Goal: Find specific page/section: Find specific page/section

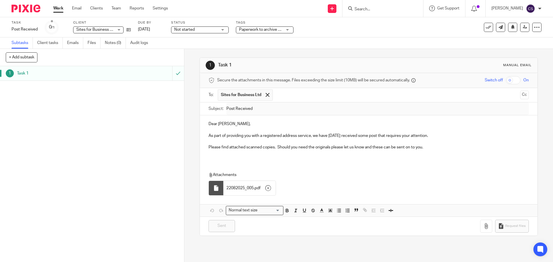
click at [373, 5] on form at bounding box center [384, 8] width 61 height 7
click at [368, 7] on input "Search" at bounding box center [380, 9] width 52 height 5
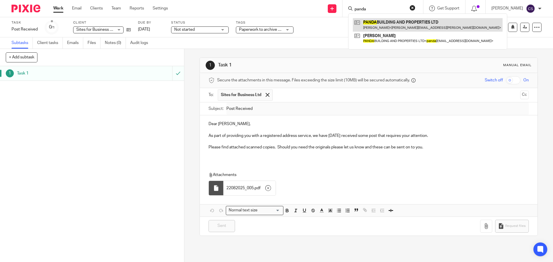
type input "panda"
click at [380, 19] on link at bounding box center [428, 24] width 150 height 13
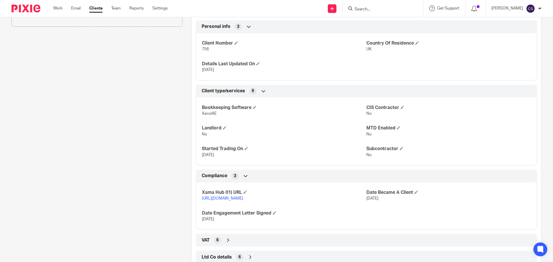
scroll to position [337, 0]
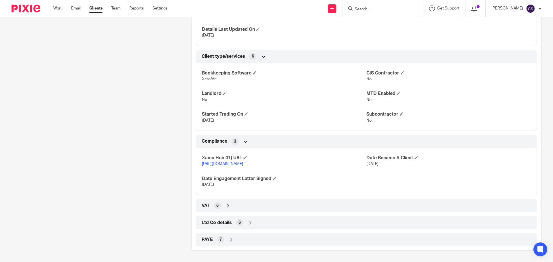
click at [228, 204] on icon at bounding box center [228, 206] width 6 height 6
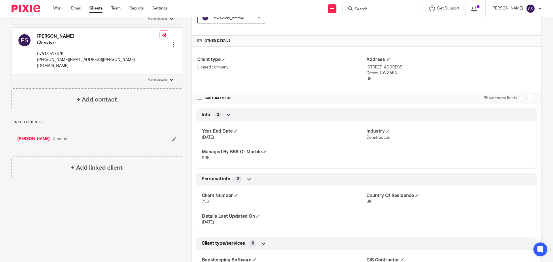
scroll to position [0, 0]
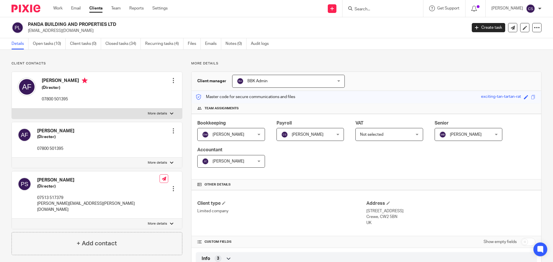
click at [377, 8] on input "Search" at bounding box center [380, 9] width 52 height 5
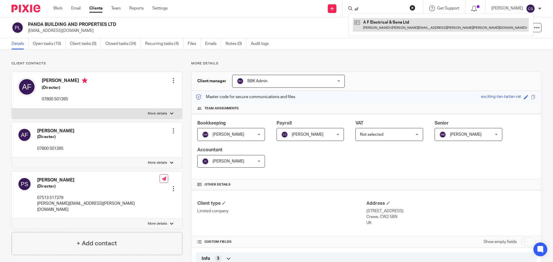
type input "af"
click at [395, 21] on link at bounding box center [441, 24] width 176 height 13
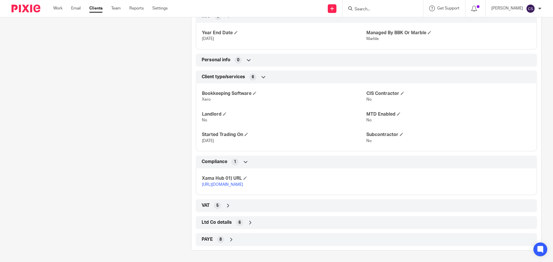
scroll to position [242, 0]
click at [227, 206] on icon at bounding box center [228, 206] width 6 height 6
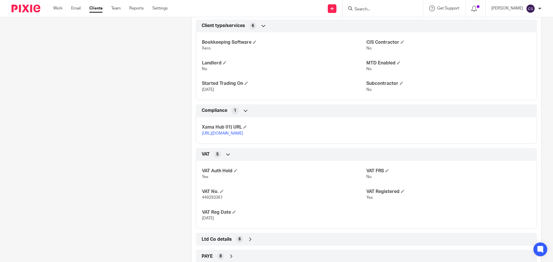
scroll to position [311, 0]
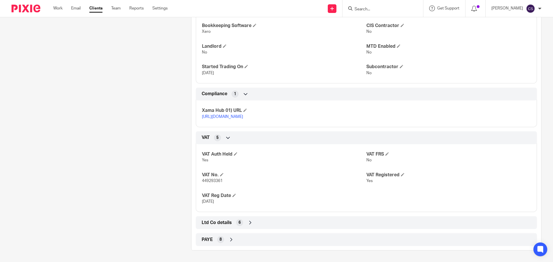
click at [371, 10] on input "Search" at bounding box center [380, 9] width 52 height 5
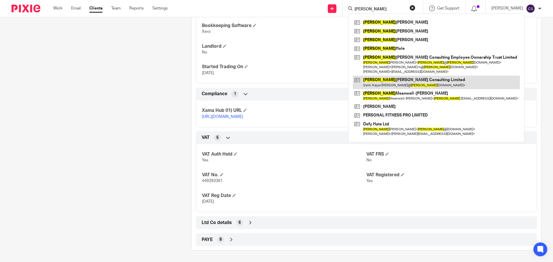
type input "peter"
click at [382, 79] on link at bounding box center [436, 82] width 167 height 13
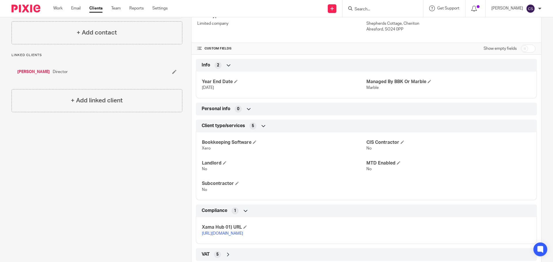
scroll to position [242, 0]
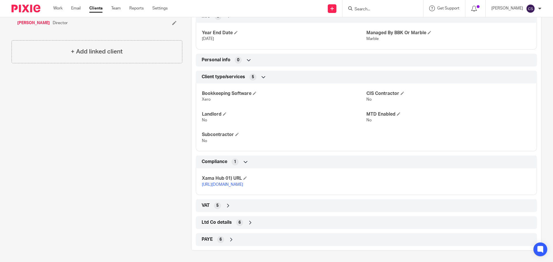
click at [227, 206] on icon at bounding box center [228, 206] width 6 height 6
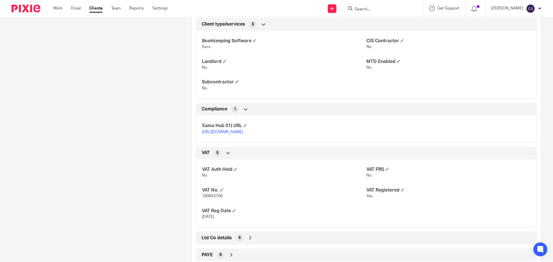
scroll to position [311, 0]
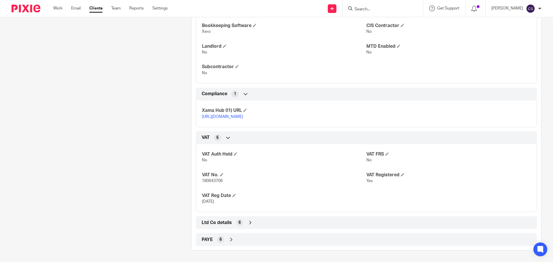
click at [370, 8] on input "Search" at bounding box center [380, 9] width 52 height 5
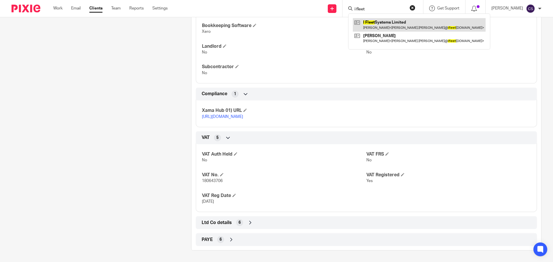
type input "i fleet"
click at [388, 22] on link at bounding box center [419, 24] width 133 height 13
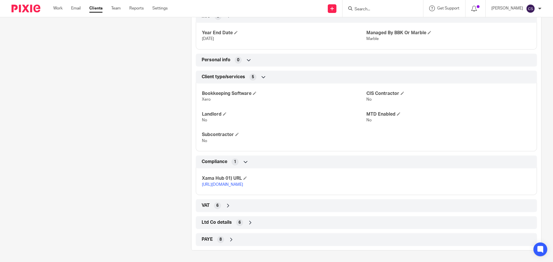
scroll to position [242, 0]
click at [228, 206] on icon at bounding box center [228, 206] width 6 height 6
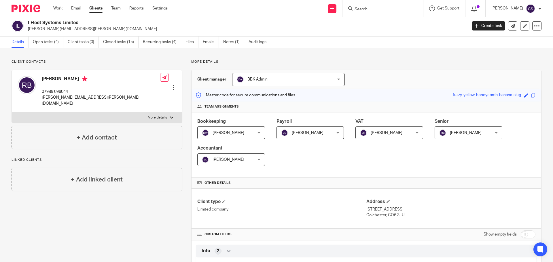
scroll to position [0, 0]
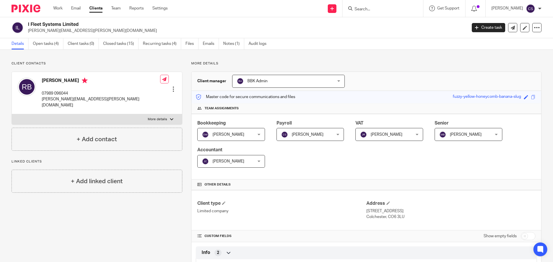
click at [372, 8] on input "Search" at bounding box center [380, 9] width 52 height 5
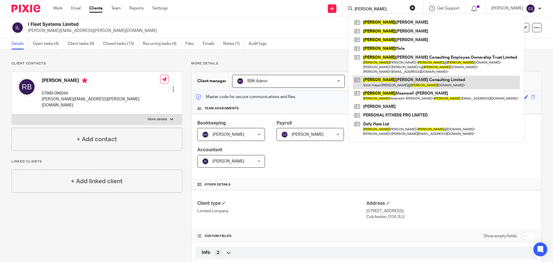
type input "[PERSON_NAME]"
click at [382, 79] on link at bounding box center [436, 82] width 167 height 13
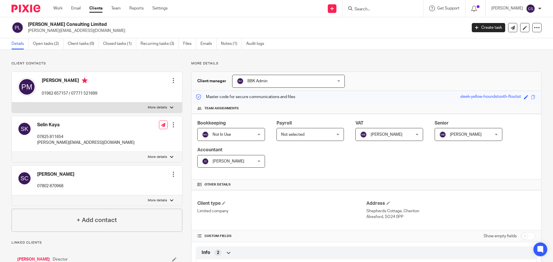
click at [372, 9] on input "Search" at bounding box center [380, 9] width 52 height 5
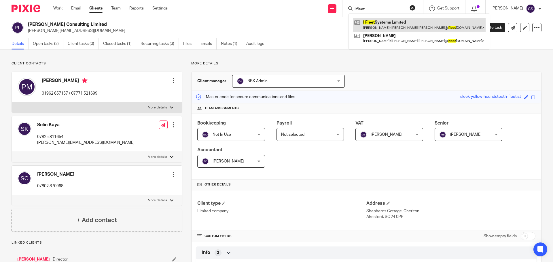
type input "i fleet"
click at [377, 22] on link at bounding box center [419, 24] width 133 height 13
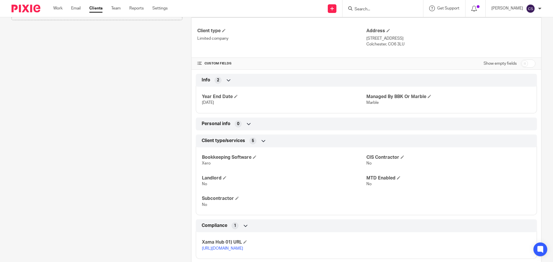
scroll to position [242, 0]
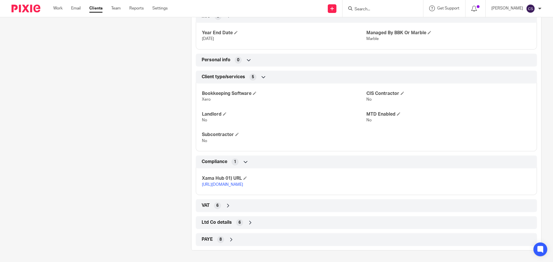
click at [230, 239] on icon at bounding box center [231, 240] width 6 height 6
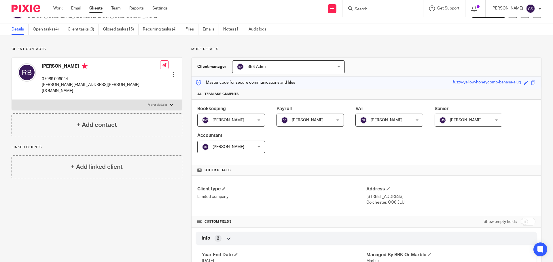
scroll to position [0, 0]
